Goal: Information Seeking & Learning: Learn about a topic

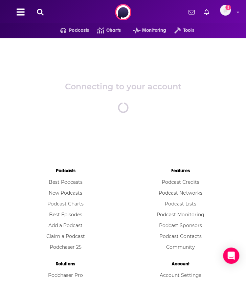
click at [40, 11] on icon at bounding box center [40, 12] width 7 height 7
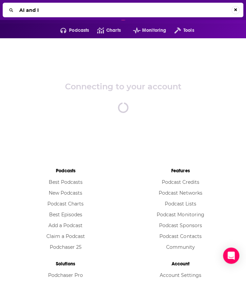
click at [55, 9] on input "AI and I" at bounding box center [124, 10] width 215 height 11
type input "AI and I"
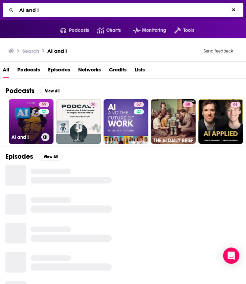
click at [31, 120] on link "59 AI and I" at bounding box center [31, 121] width 45 height 45
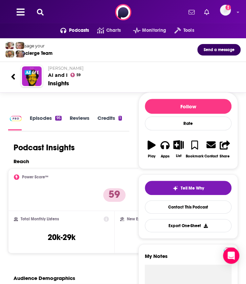
click at [39, 14] on icon at bounding box center [40, 12] width 7 height 7
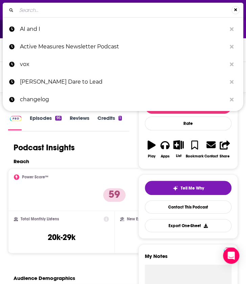
type input "AI Daily Brief"
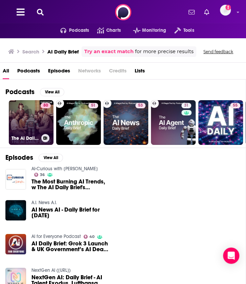
click at [23, 122] on link "80 The AI Daily Brief: Artificial Intelligence News and Analysis" at bounding box center [31, 122] width 45 height 45
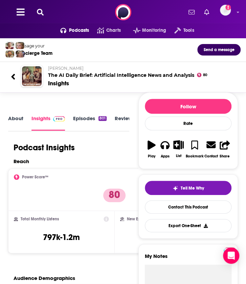
click at [42, 11] on icon at bounding box center [40, 12] width 7 height 7
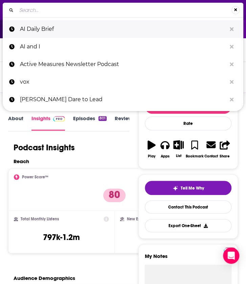
type input "The Next Wave"
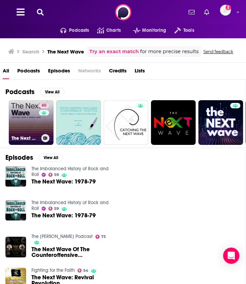
click at [37, 121] on link "60 The Next Wave - AI and The Future of Technology" at bounding box center [31, 122] width 45 height 45
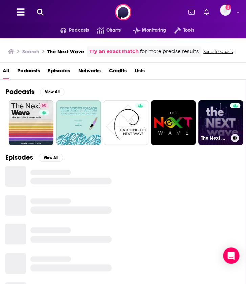
click at [223, 124] on link "The Next Wave Podcast" at bounding box center [221, 122] width 45 height 45
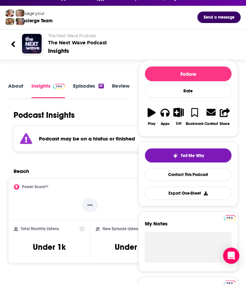
scroll to position [42, 0]
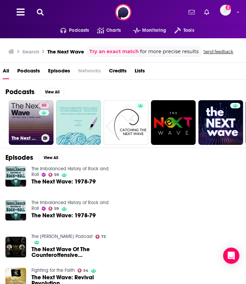
click at [22, 113] on link "60 The Next Wave - AI and The Future of Technology" at bounding box center [31, 122] width 45 height 45
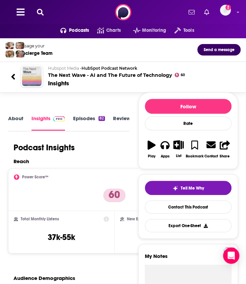
drag, startPoint x: 28, startPoint y: 86, endPoint x: 31, endPoint y: 81, distance: 5.3
click at [28, 86] on img "The Next Wave - AI and The Future of Technology" at bounding box center [32, 76] width 20 height 20
click at [34, 76] on img "The Next Wave - AI and The Future of Technology" at bounding box center [32, 76] width 20 height 20
click at [32, 77] on img "The Next Wave - AI and The Future of Technology" at bounding box center [32, 76] width 20 height 20
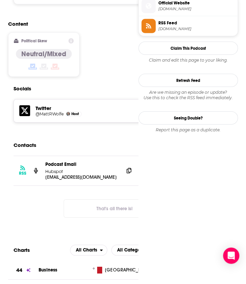
scroll to position [557, 0]
